Goal: Task Accomplishment & Management: Use online tool/utility

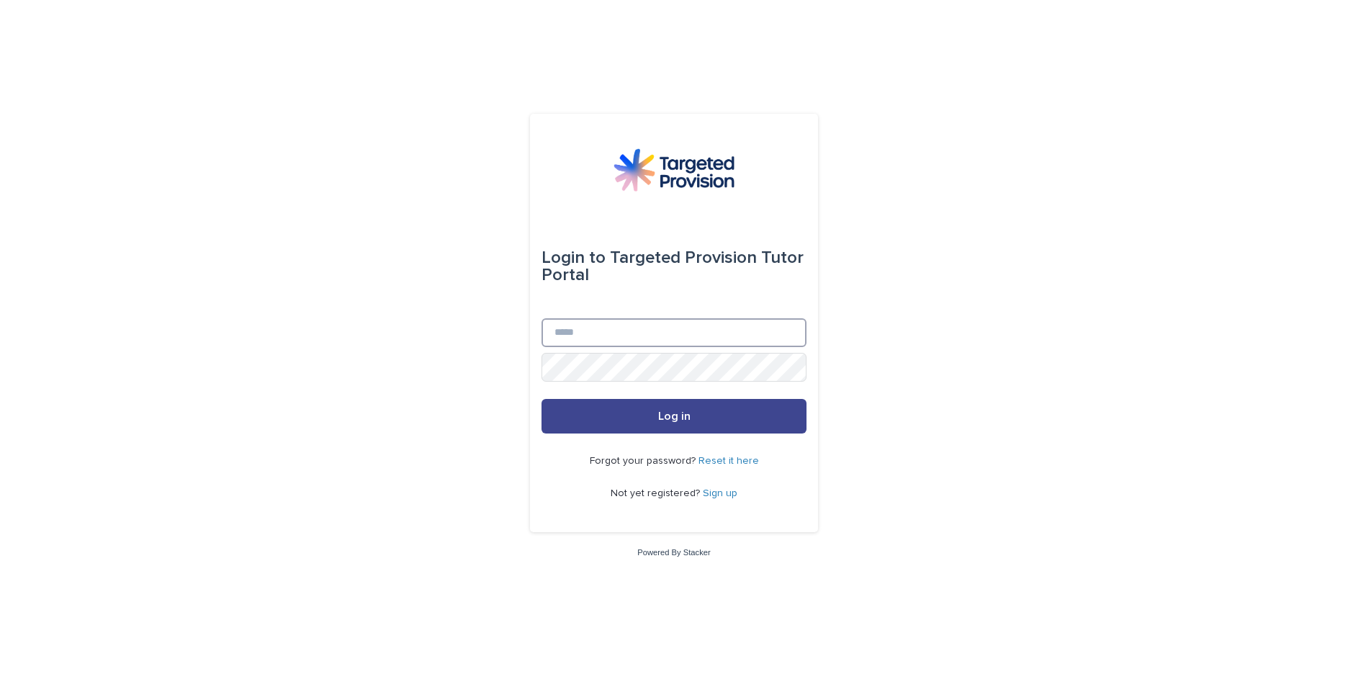
type input "**********"
click at [704, 415] on button "Log in" at bounding box center [673, 416] width 265 height 35
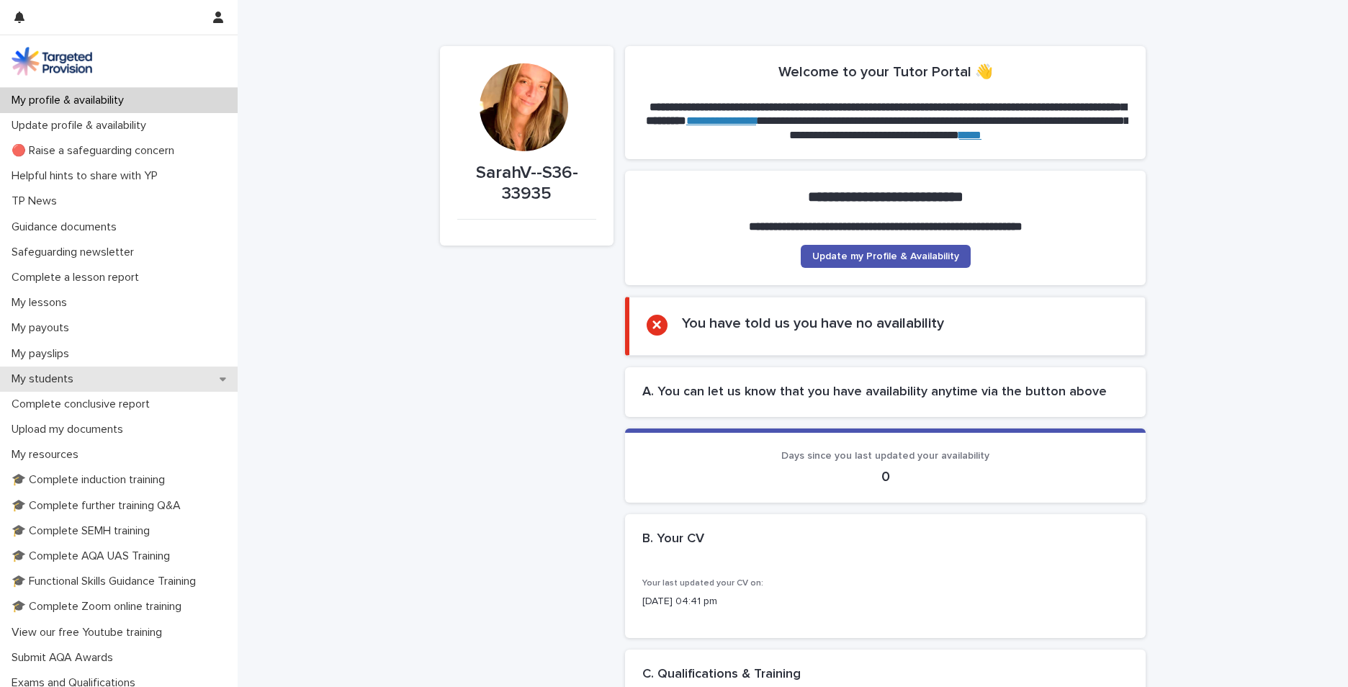
click at [66, 380] on p "My students" at bounding box center [45, 379] width 79 height 14
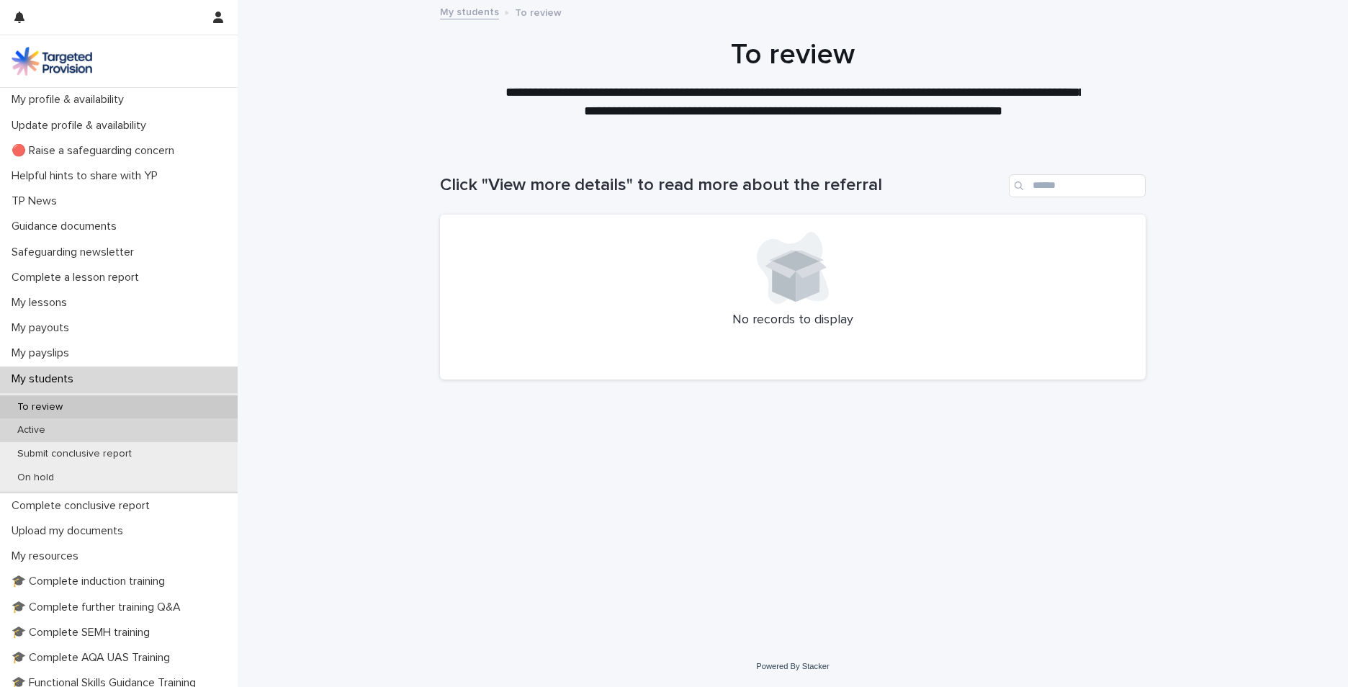
click at [66, 432] on div "Active" at bounding box center [119, 430] width 238 height 24
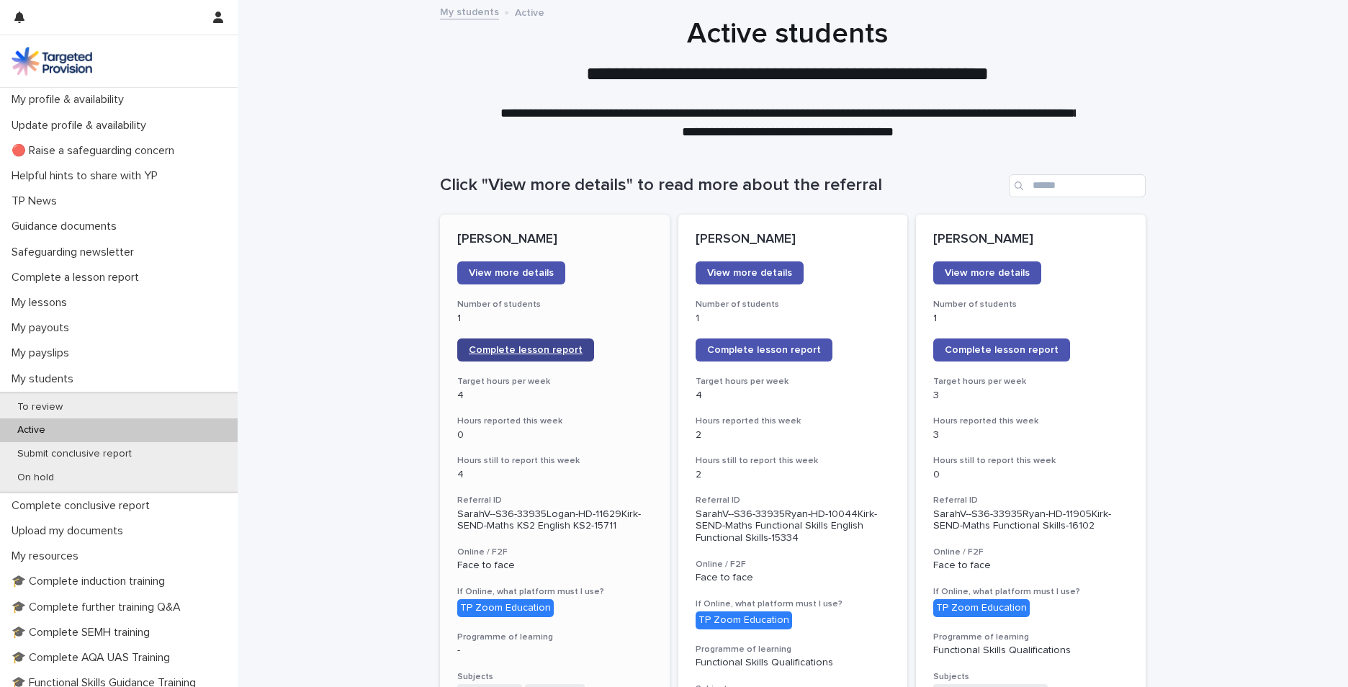
click at [500, 350] on span "Complete lesson report" at bounding box center [526, 350] width 114 height 10
click at [775, 359] on link "Complete lesson report" at bounding box center [764, 349] width 137 height 23
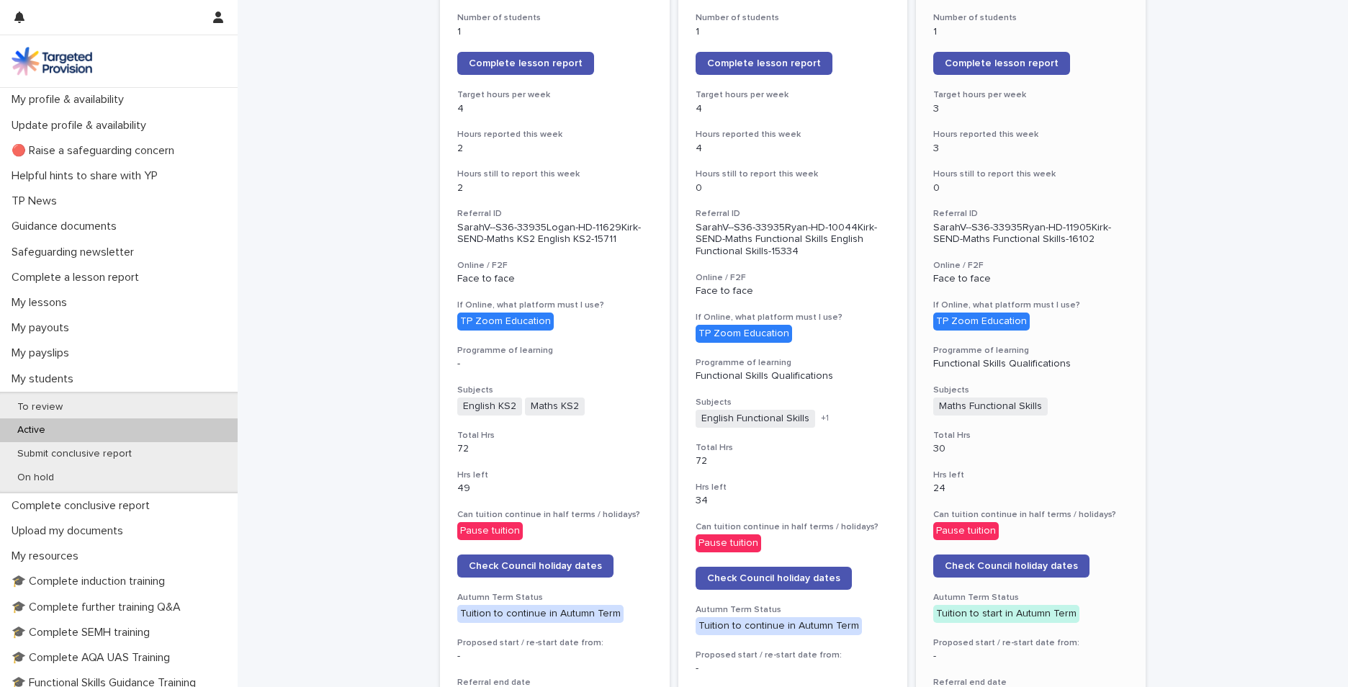
scroll to position [288, 0]
